Goal: Transaction & Acquisition: Download file/media

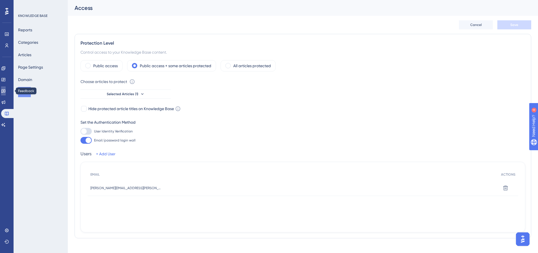
click at [5, 91] on icon at bounding box center [3, 92] width 4 height 4
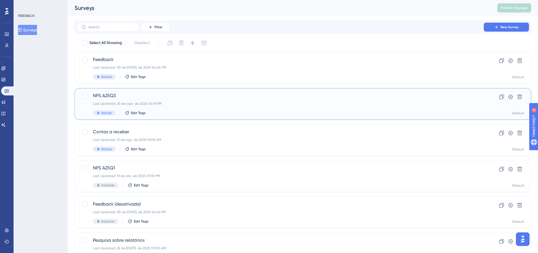
click at [169, 104] on div "Last Updated: 25 de ago. de 2025 04:19 PM" at bounding box center [280, 103] width 375 height 5
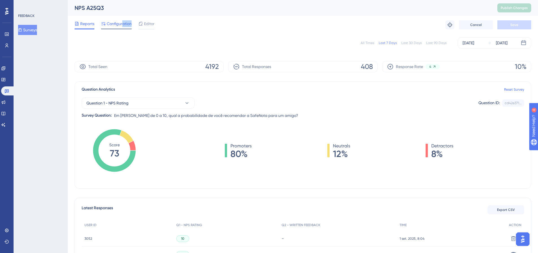
click at [123, 28] on div "Configuration" at bounding box center [116, 24] width 30 height 9
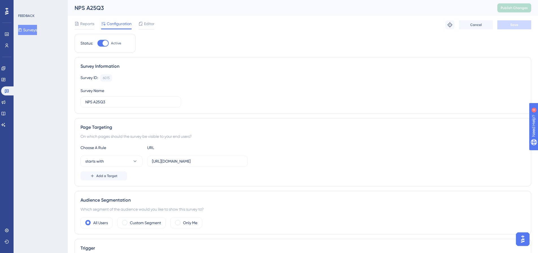
click at [100, 44] on div at bounding box center [102, 43] width 11 height 7
click at [97, 43] on input "Active" at bounding box center [97, 43] width 0 height 0
checkbox input "false"
click at [519, 21] on button "Save" at bounding box center [514, 24] width 34 height 9
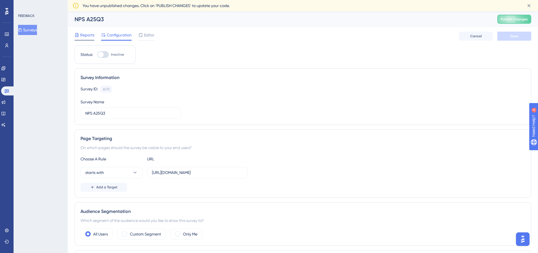
click at [82, 37] on span "Reports" at bounding box center [87, 35] width 14 height 7
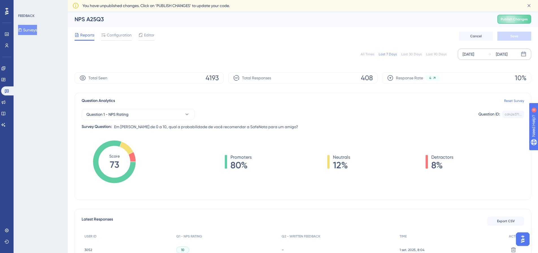
click at [490, 54] on icon at bounding box center [489, 54] width 3 height 3
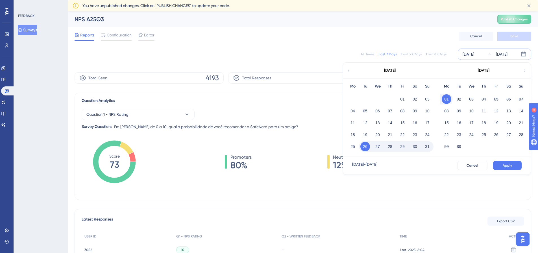
click at [402, 147] on button "29" at bounding box center [403, 147] width 10 height 10
click at [505, 166] on span "Apply" at bounding box center [507, 165] width 9 height 5
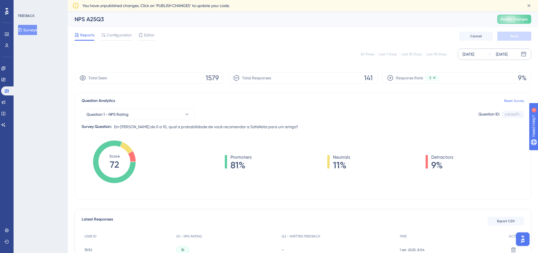
click at [474, 53] on div "[DATE]" at bounding box center [469, 54] width 12 height 7
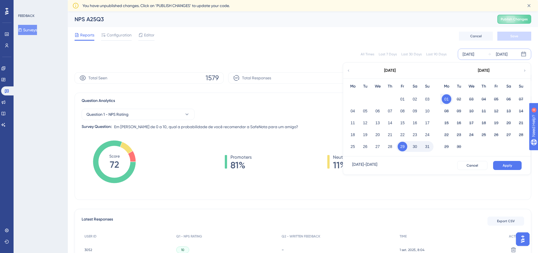
click at [349, 69] on icon at bounding box center [348, 70] width 4 height 5
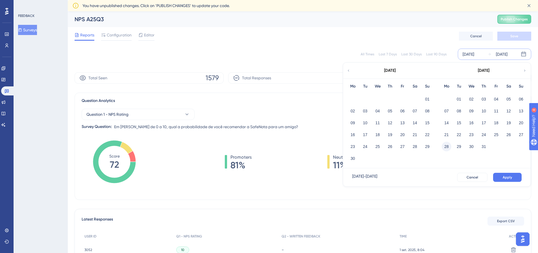
click at [446, 147] on button "28" at bounding box center [447, 147] width 10 height 10
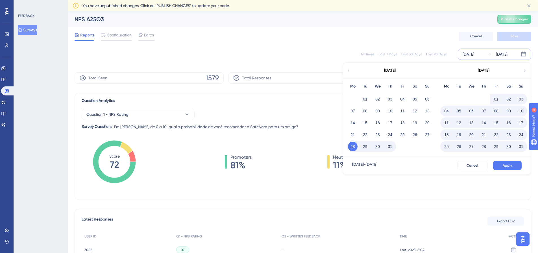
click at [524, 67] on div "[DATE]" at bounding box center [483, 71] width 93 height 16
click at [525, 71] on icon at bounding box center [524, 70] width 1 height 2
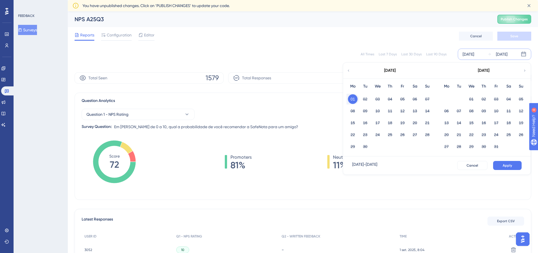
click at [355, 99] on button "01" at bounding box center [353, 99] width 10 height 10
click at [470, 55] on div "[DATE]" at bounding box center [469, 54] width 12 height 7
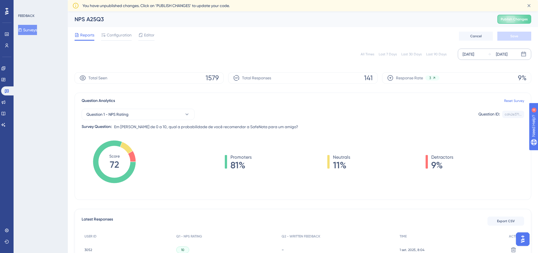
click at [470, 55] on div "[DATE]" at bounding box center [469, 54] width 12 height 7
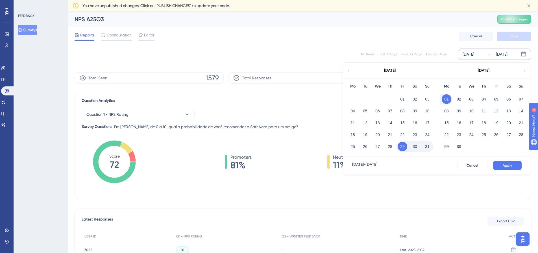
click at [348, 69] on icon at bounding box center [348, 70] width 4 height 5
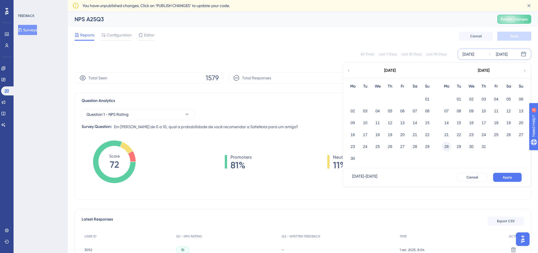
click at [444, 148] on button "28" at bounding box center [447, 147] width 10 height 10
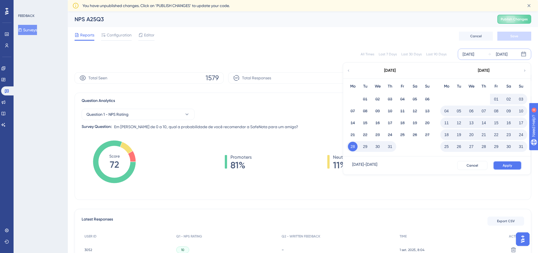
click at [510, 167] on span "Apply" at bounding box center [507, 165] width 9 height 5
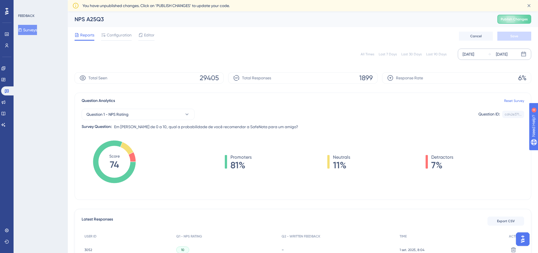
click at [363, 79] on span "1899" at bounding box center [366, 77] width 14 height 9
click at [5, 42] on link at bounding box center [7, 45] width 5 height 9
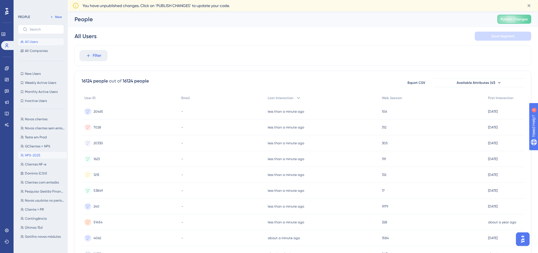
click at [31, 154] on span "NPS-2025" at bounding box center [33, 155] width 16 height 5
click at [82, 80] on div "7801 people" at bounding box center [94, 81] width 25 height 7
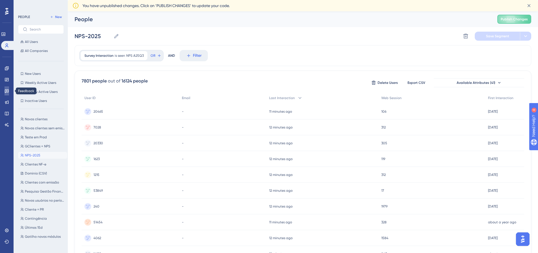
click at [5, 88] on link at bounding box center [7, 90] width 5 height 9
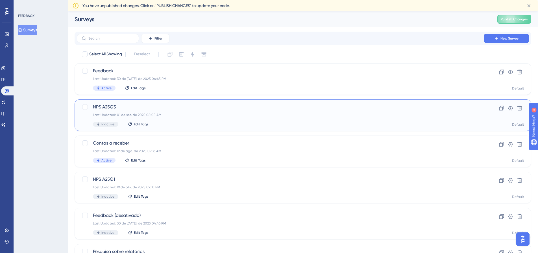
click at [181, 111] on div "NPS A25Q3 Last Updated: 01 de set. de 2025 08:05 AM Inactive Edit Tags" at bounding box center [280, 115] width 375 height 23
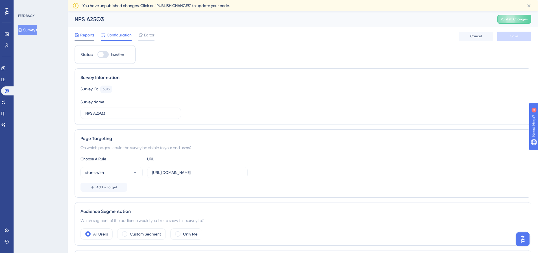
click at [89, 35] on span "Reports" at bounding box center [87, 35] width 14 height 7
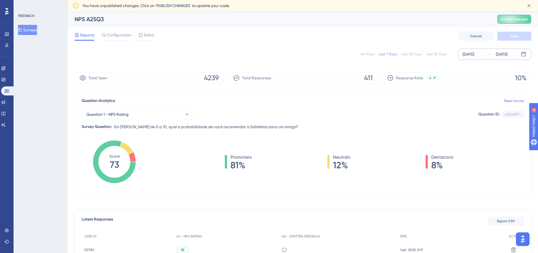
click at [473, 53] on div "[DATE]" at bounding box center [469, 54] width 12 height 7
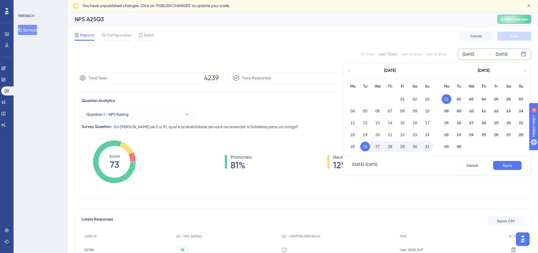
click at [346, 69] on div "[DATE]" at bounding box center [389, 71] width 93 height 16
click at [350, 71] on icon at bounding box center [348, 70] width 4 height 5
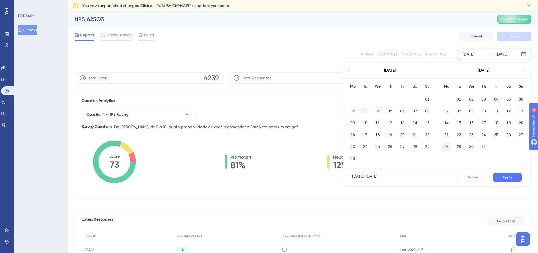
click at [444, 146] on button "28" at bounding box center [447, 147] width 10 height 10
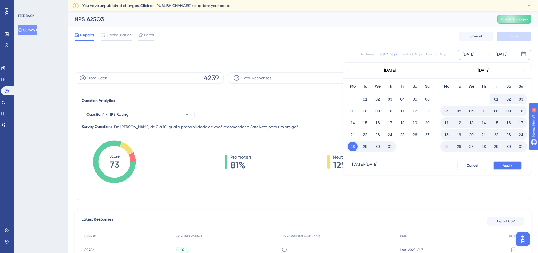
click at [503, 163] on span "Apply" at bounding box center [507, 165] width 9 height 5
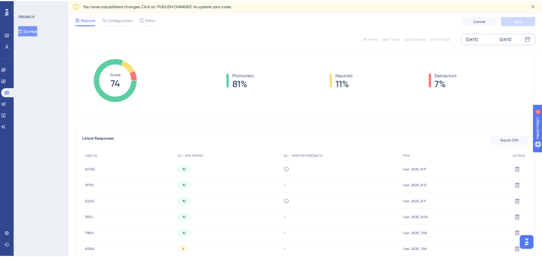
scroll to position [85, 0]
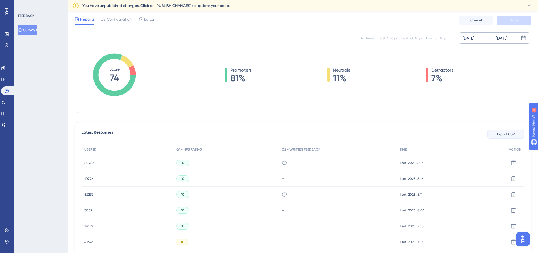
click at [505, 134] on span "Export CSV" at bounding box center [506, 134] width 18 height 5
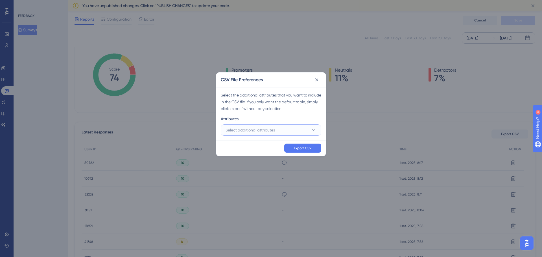
click at [282, 130] on button "Select additional attributes" at bounding box center [271, 130] width 101 height 11
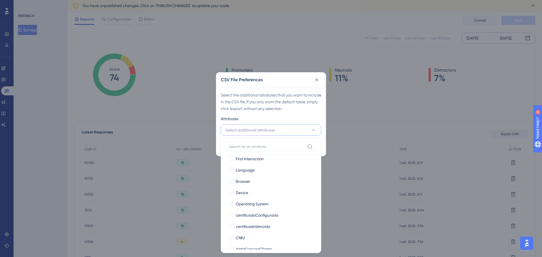
scroll to position [56, 0]
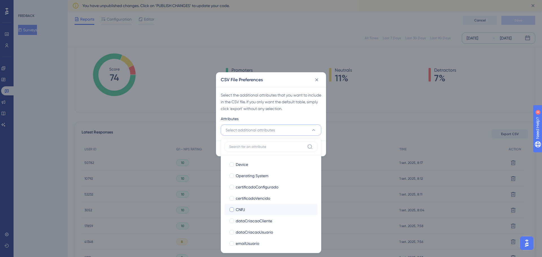
click at [232, 209] on div at bounding box center [232, 210] width 5 height 5
checkbox input "true"
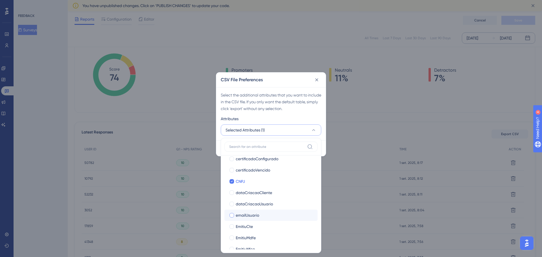
click at [231, 215] on div at bounding box center [232, 215] width 5 height 5
checkbox input "true"
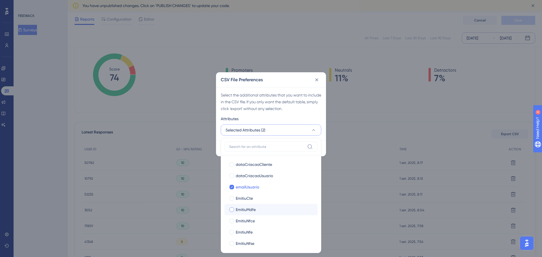
scroll to position [141, 0]
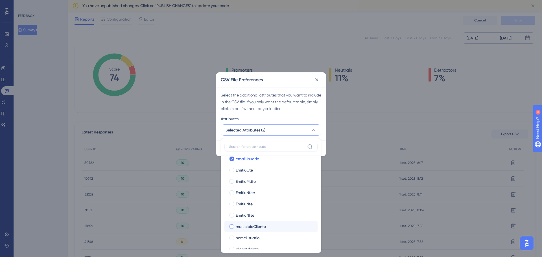
click at [230, 226] on div at bounding box center [232, 226] width 5 height 5
checkbox input "true"
click at [230, 238] on div at bounding box center [232, 238] width 5 height 5
checkbox input "true"
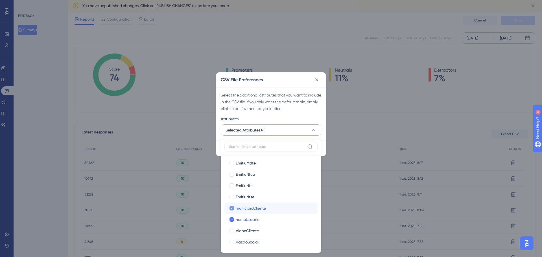
scroll to position [169, 0]
click at [232, 232] on div at bounding box center [232, 232] width 5 height 5
checkbox input "true"
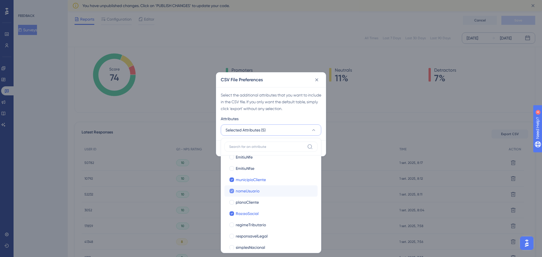
scroll to position [198, 0]
click at [232, 193] on div at bounding box center [232, 193] width 5 height 5
checkbox input "true"
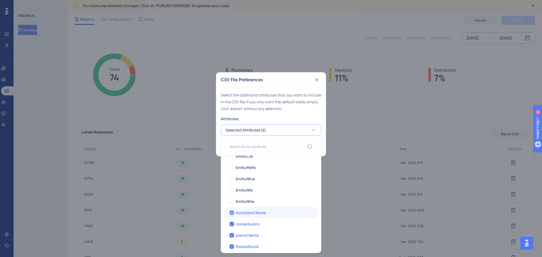
scroll to position [141, 0]
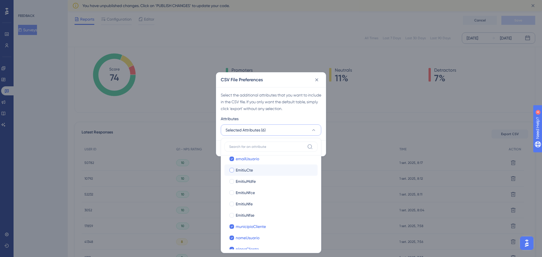
click at [233, 171] on div at bounding box center [232, 170] width 5 height 5
checkbox input "true"
click at [232, 180] on div at bounding box center [232, 181] width 5 height 5
checkbox input "true"
click at [232, 195] on div at bounding box center [232, 193] width 5 height 5
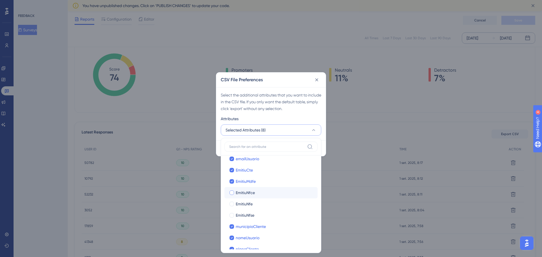
checkbox input "true"
click at [233, 202] on div at bounding box center [232, 204] width 5 height 5
checkbox input "true"
click at [233, 216] on div at bounding box center [232, 215] width 5 height 5
checkbox input "true"
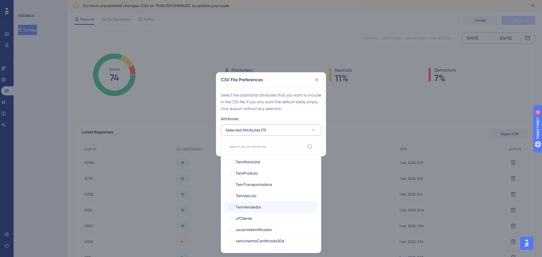
scroll to position [342, 0]
click at [232, 219] on div at bounding box center [232, 218] width 5 height 5
checkbox input "true"
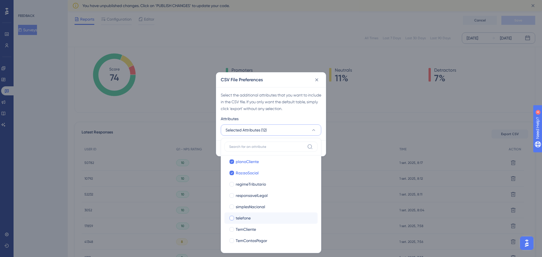
click at [232, 218] on div at bounding box center [232, 218] width 5 height 5
checkbox input "true"
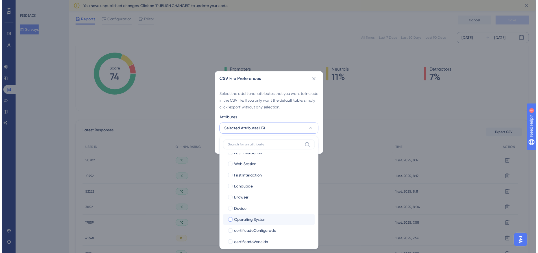
scroll to position [0, 0]
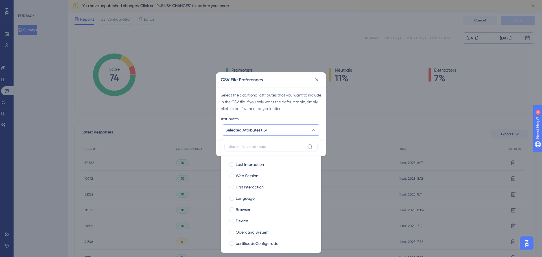
click at [320, 138] on div "Last Interaction Last Interaction Web Session Web Session First Interaction Fir…" at bounding box center [271, 195] width 101 height 115
click at [217, 134] on div "Select the additional attributes that you want to include in the CSV file. If y…" at bounding box center [271, 113] width 110 height 53
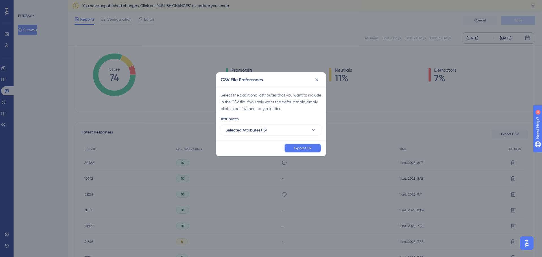
click at [306, 148] on span "Export CSV" at bounding box center [303, 148] width 18 height 5
